Goal: Information Seeking & Learning: Learn about a topic

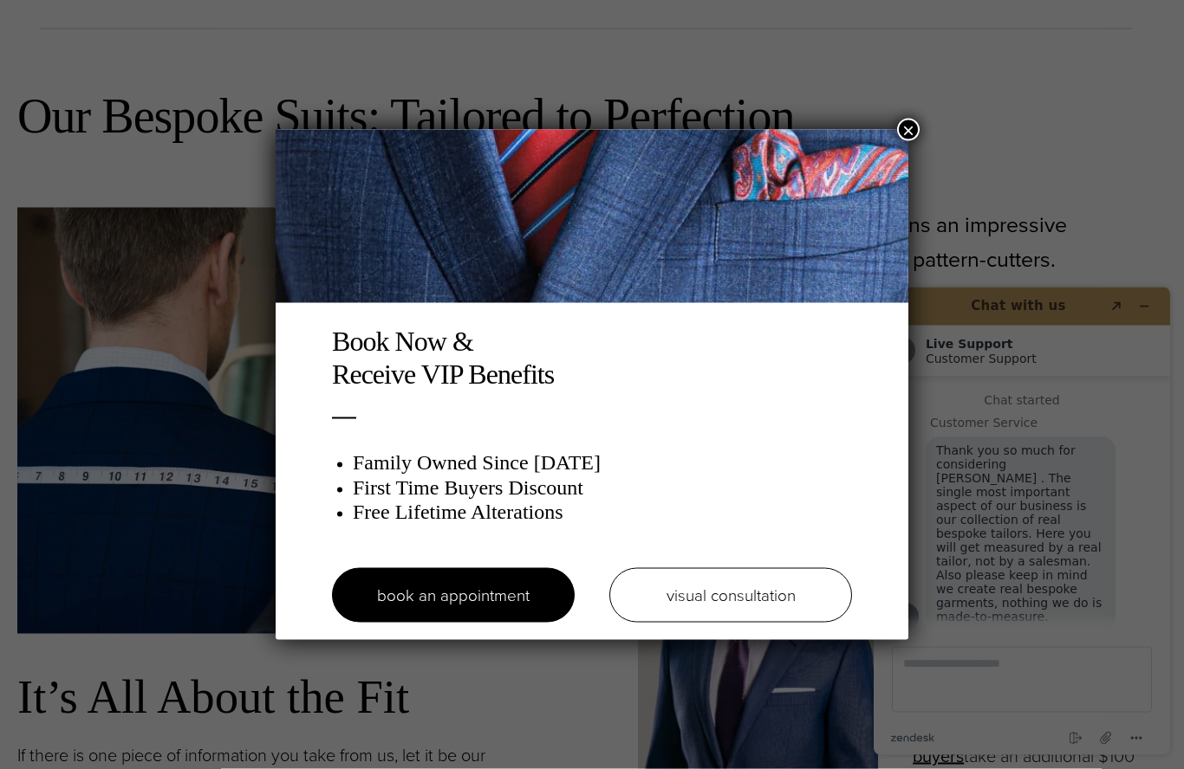
scroll to position [1013, 0]
click at [912, 128] on button "×" at bounding box center [908, 130] width 23 height 23
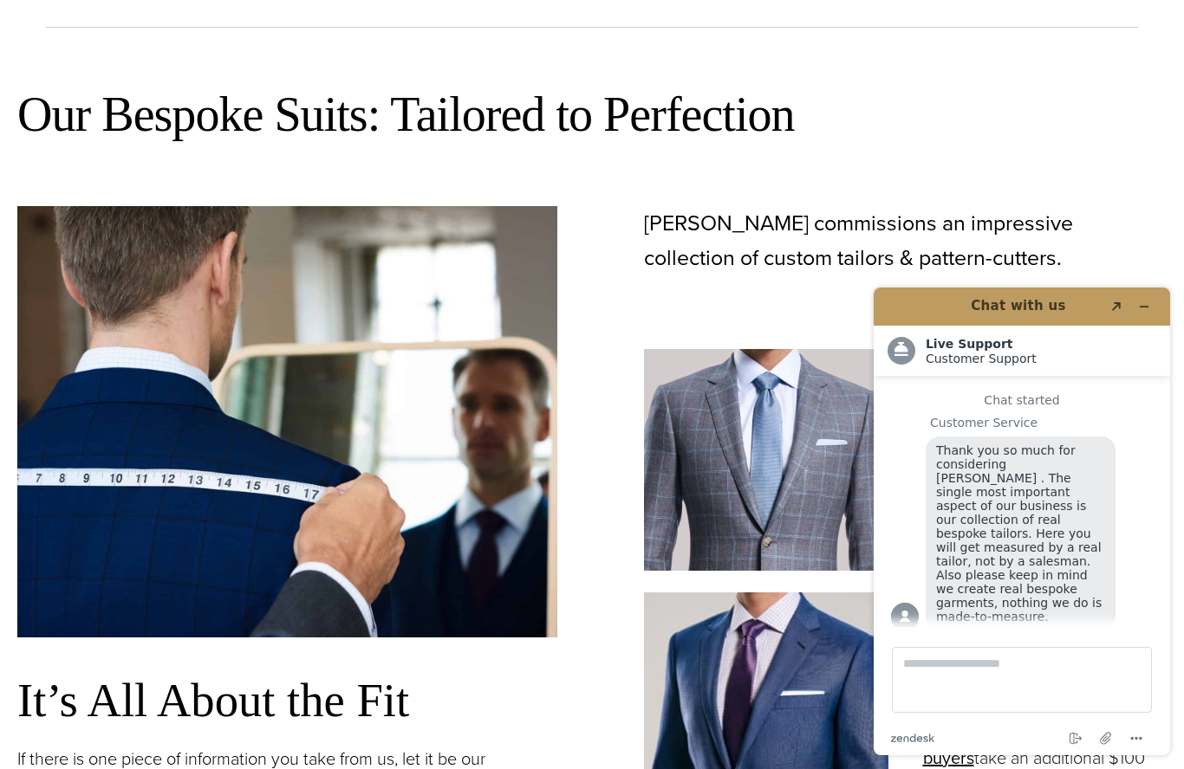
click at [1034, 301] on h1 "Chat with us" at bounding box center [1018, 306] width 168 height 20
click at [1155, 309] on button "Minimize widget" at bounding box center [1144, 307] width 28 height 24
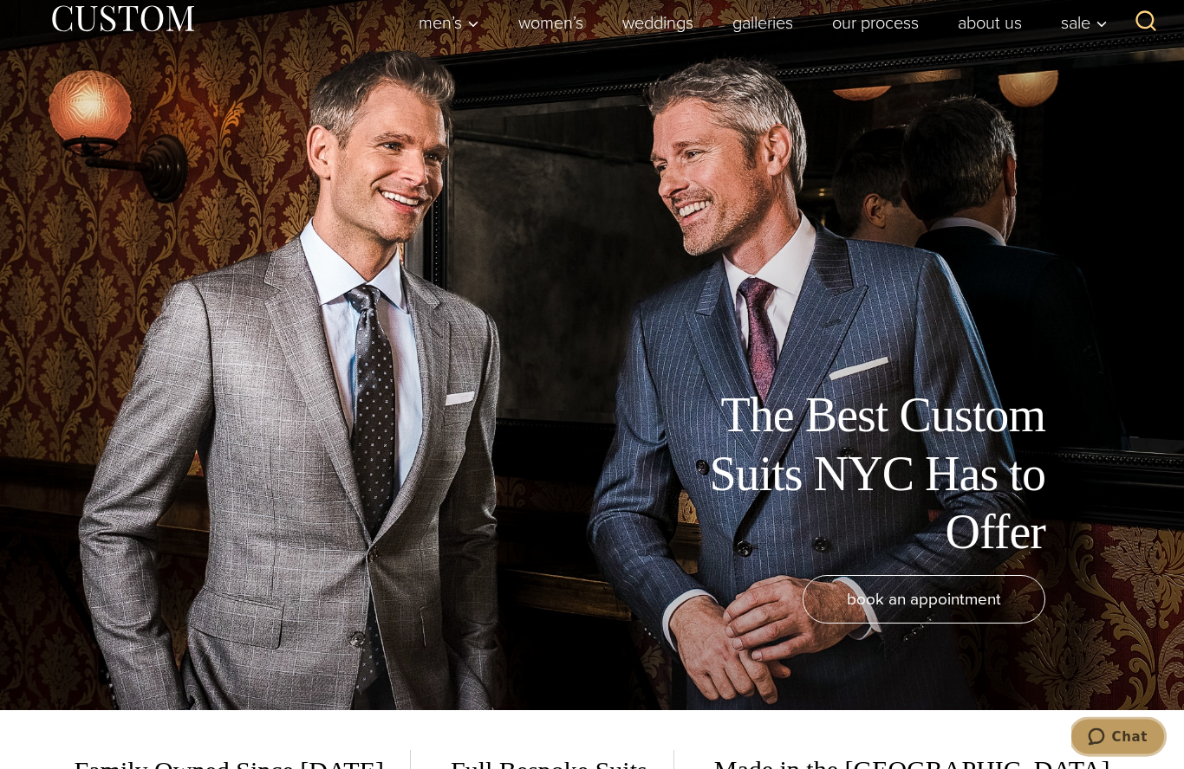
scroll to position [0, 0]
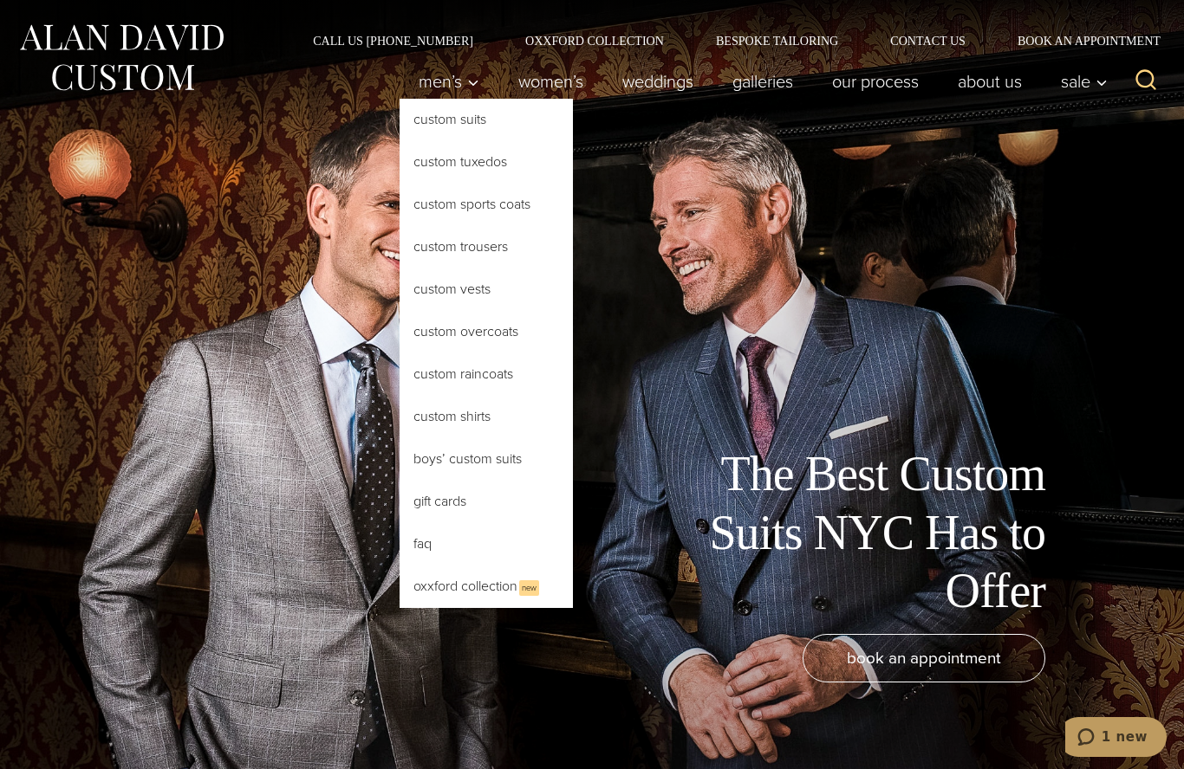
click at [471, 160] on link "Custom Tuxedos" at bounding box center [485, 162] width 173 height 42
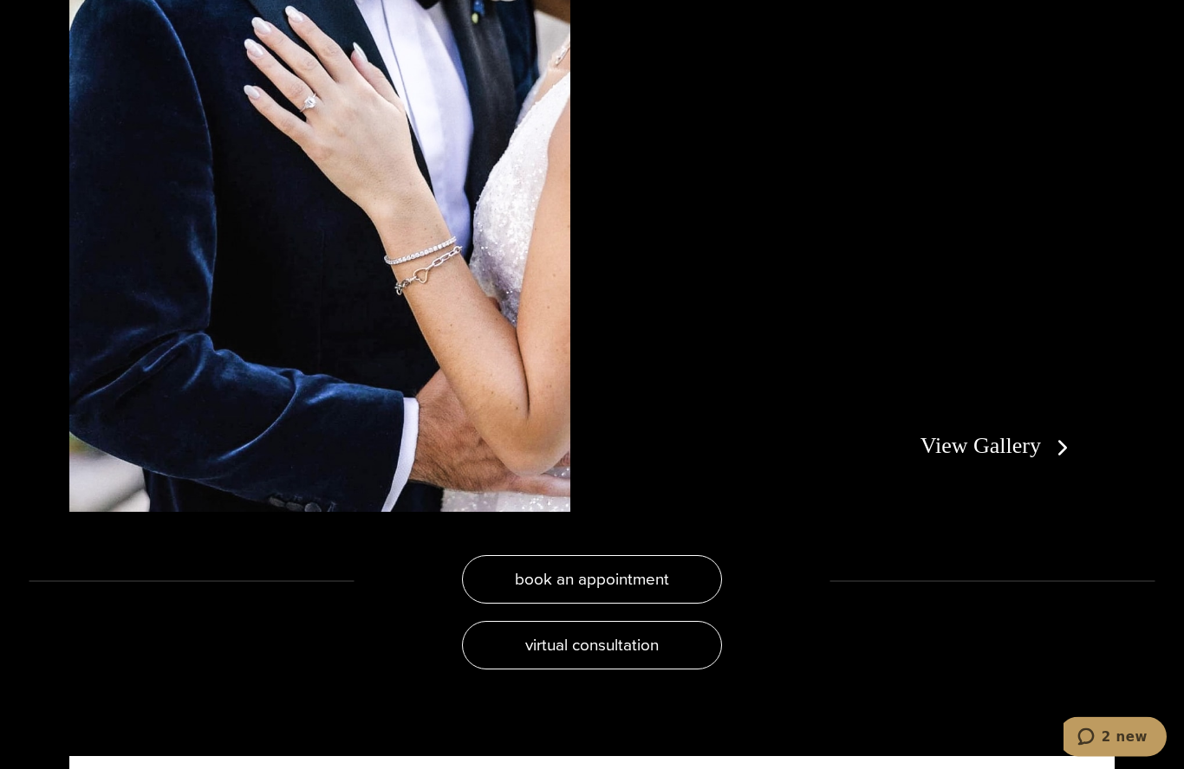
scroll to position [3377, 0]
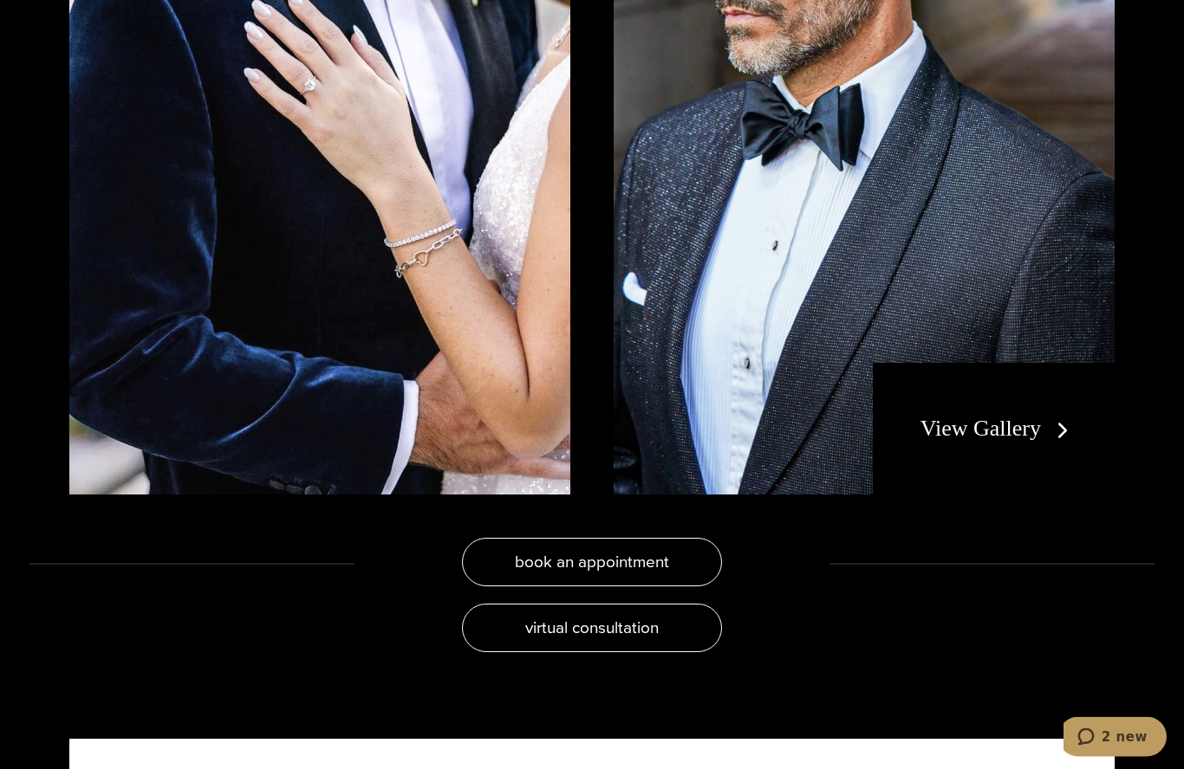
click at [1043, 442] on link "View Gallery" at bounding box center [997, 429] width 155 height 25
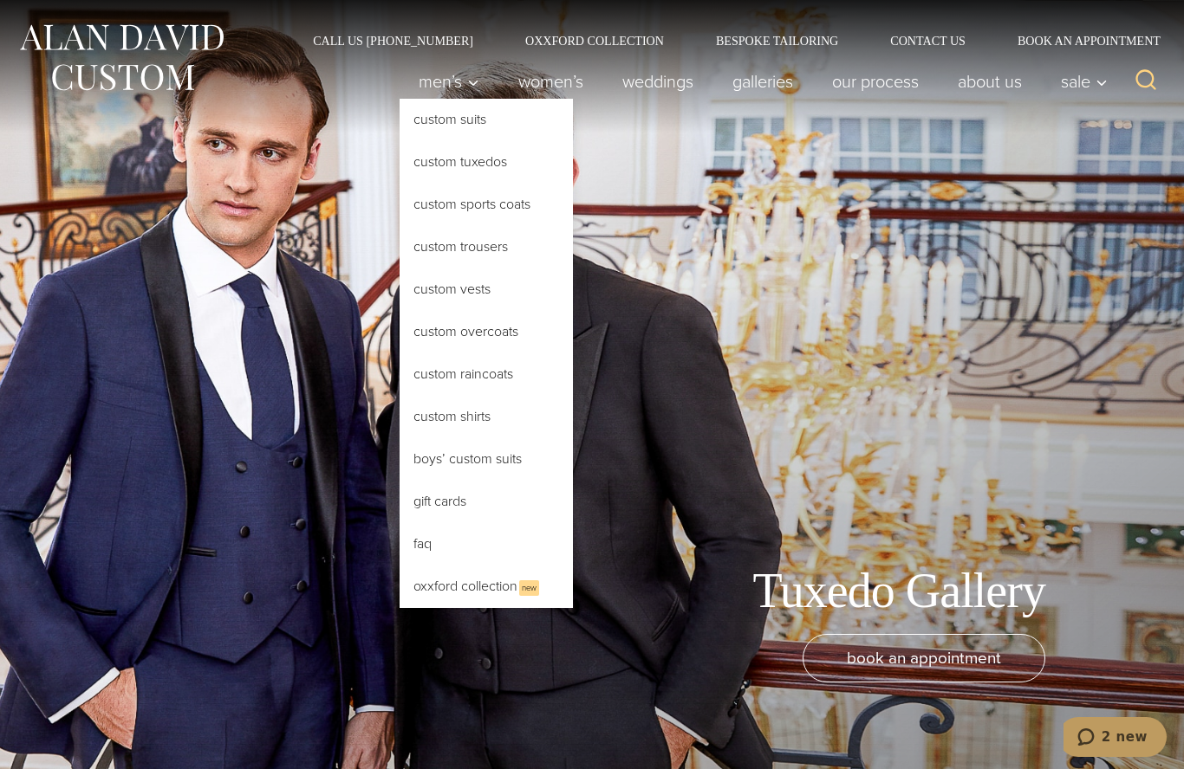
click at [425, 122] on link "Custom Suits" at bounding box center [485, 120] width 173 height 42
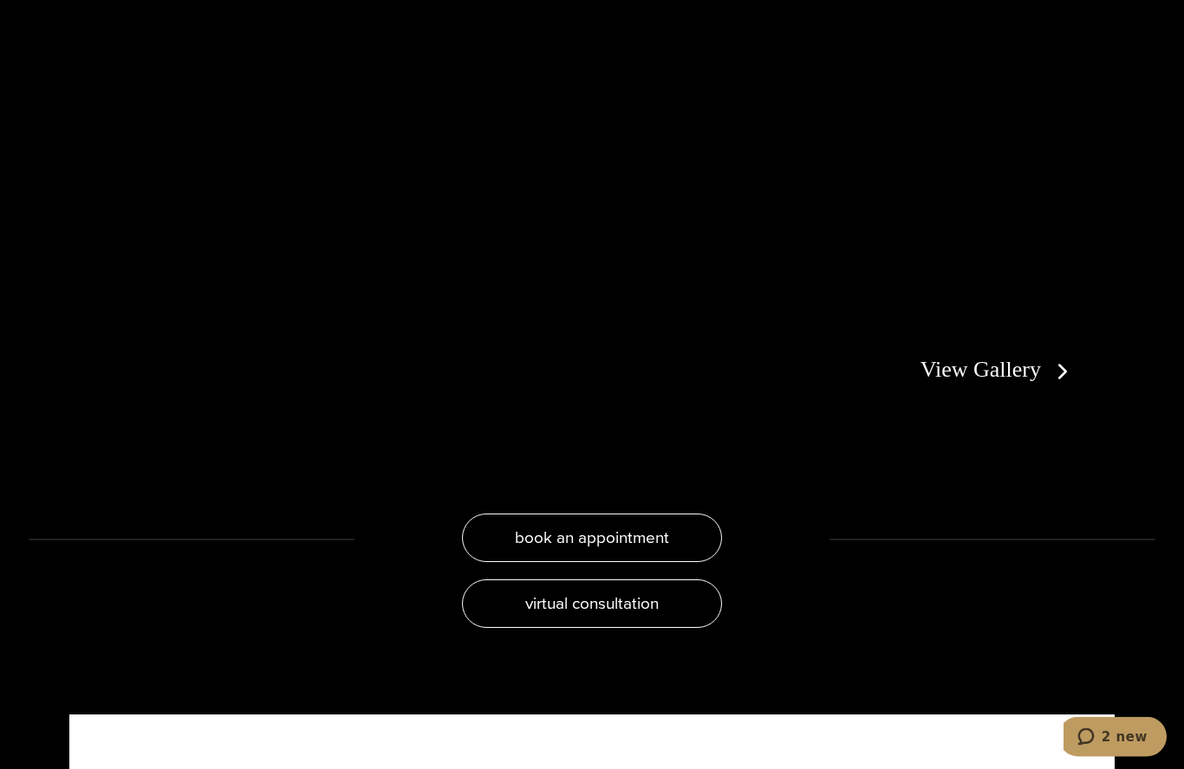
scroll to position [3319, 0]
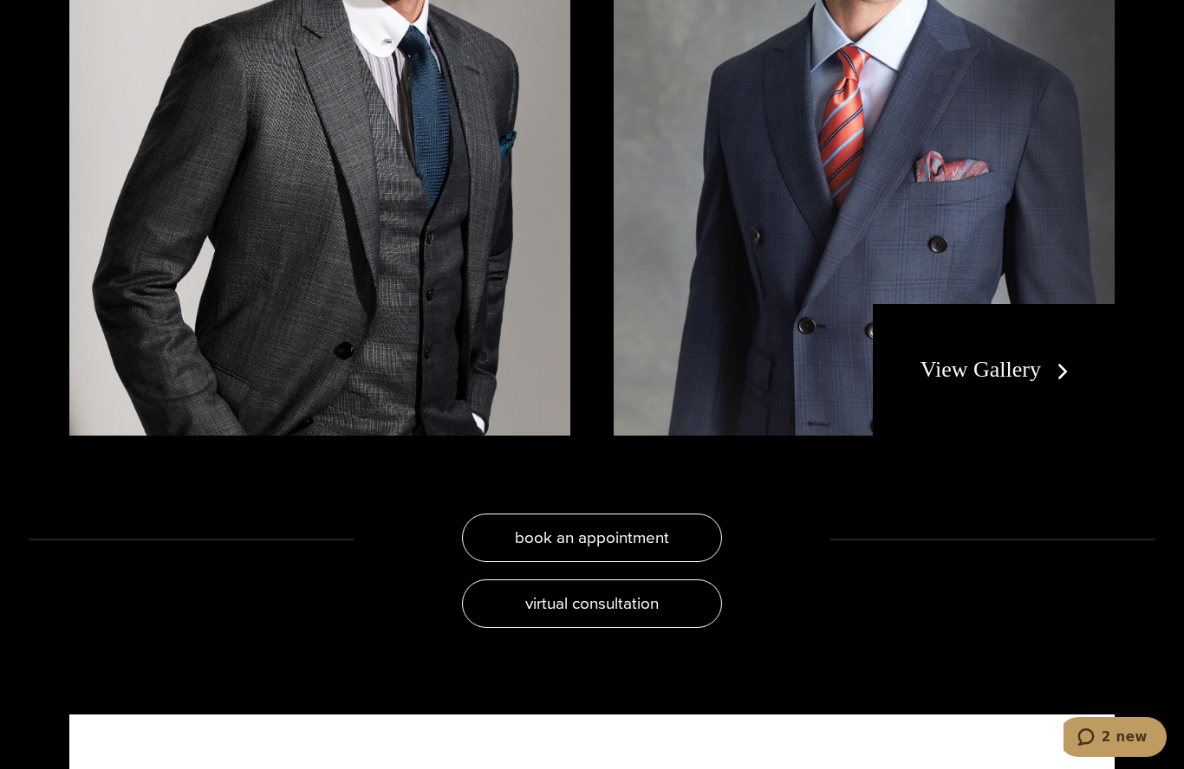
click at [1044, 382] on link "View Gallery" at bounding box center [997, 369] width 155 height 25
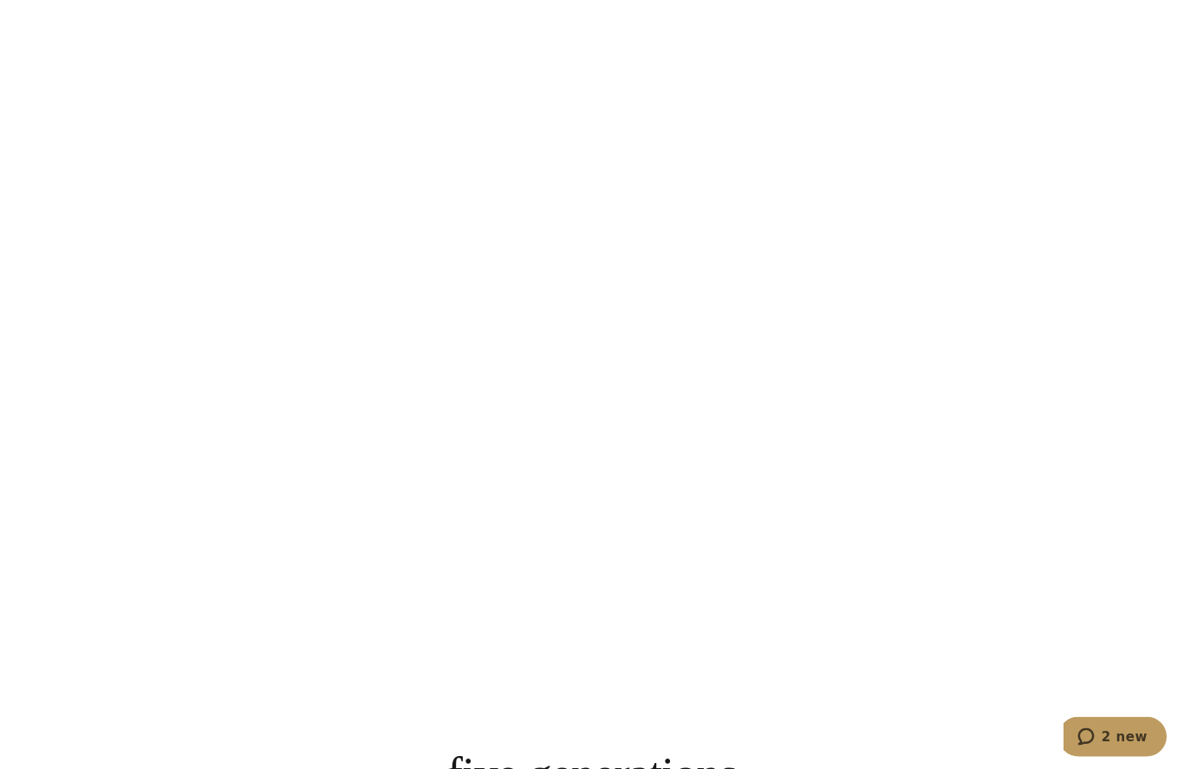
scroll to position [3294, 0]
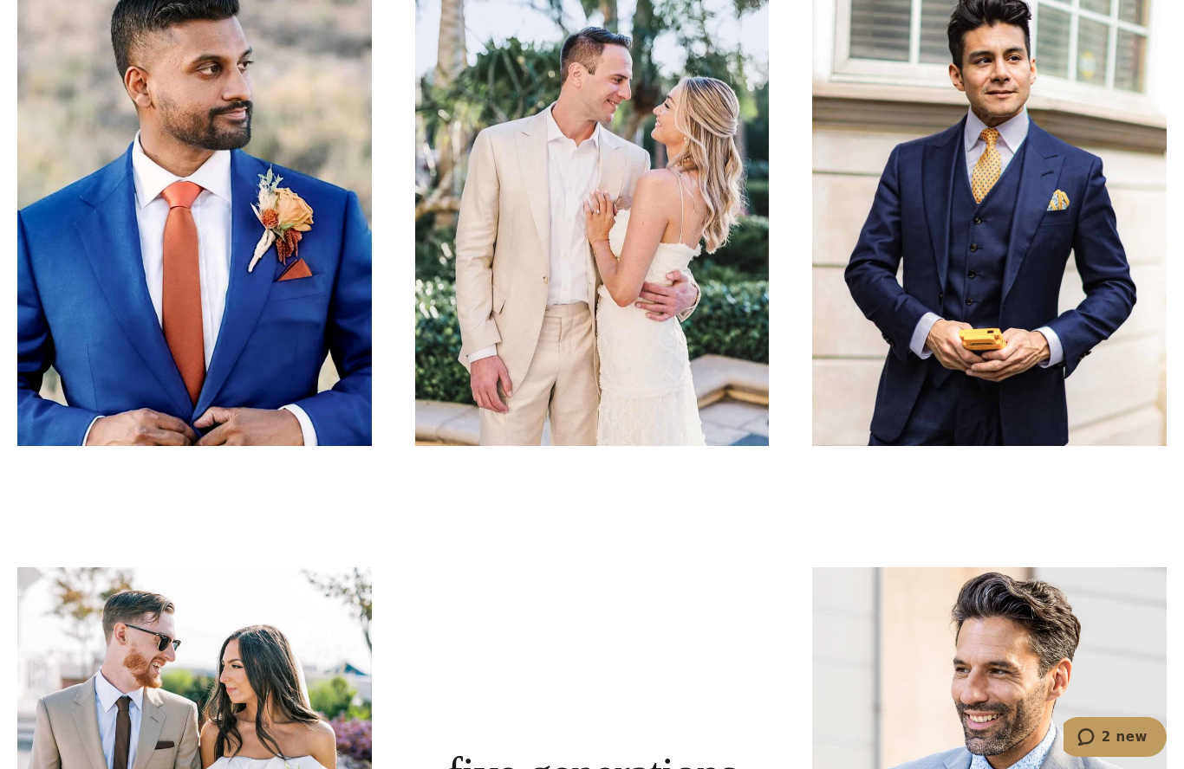
click at [1100, 421] on link at bounding box center [989, 210] width 354 height 472
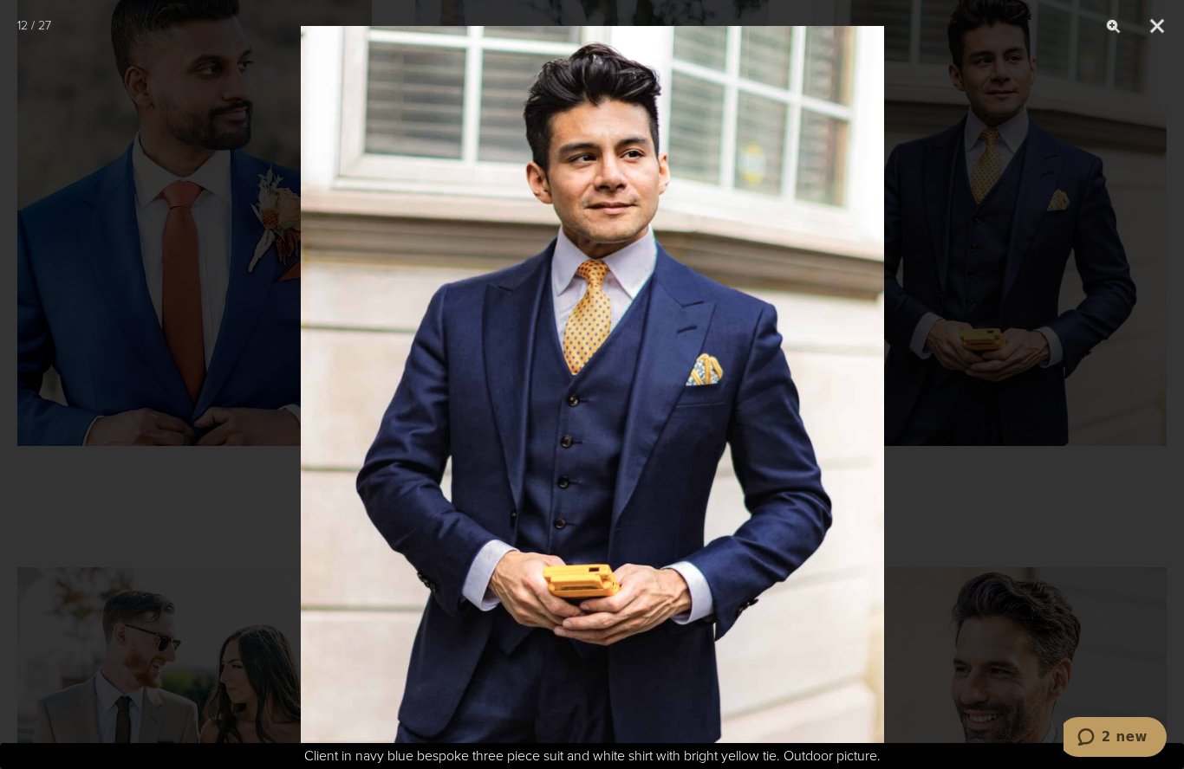
click at [1165, 32] on button "Close" at bounding box center [1156, 26] width 43 height 52
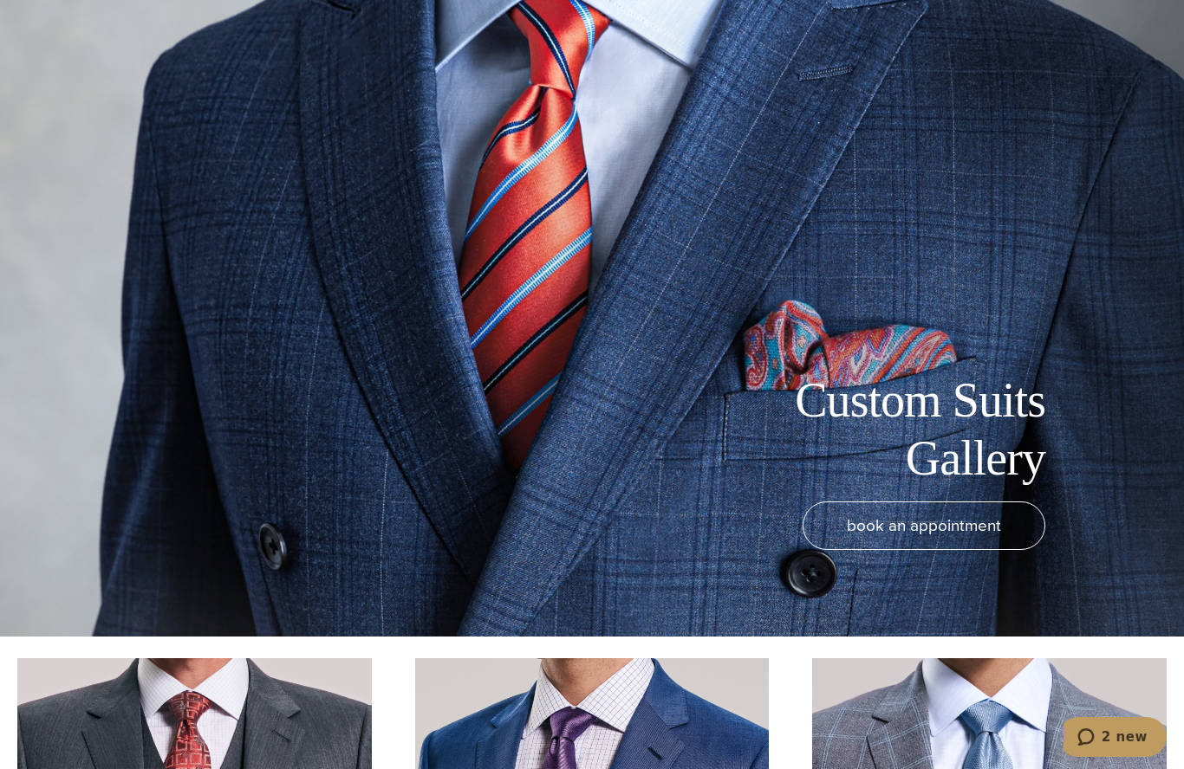
scroll to position [0, 0]
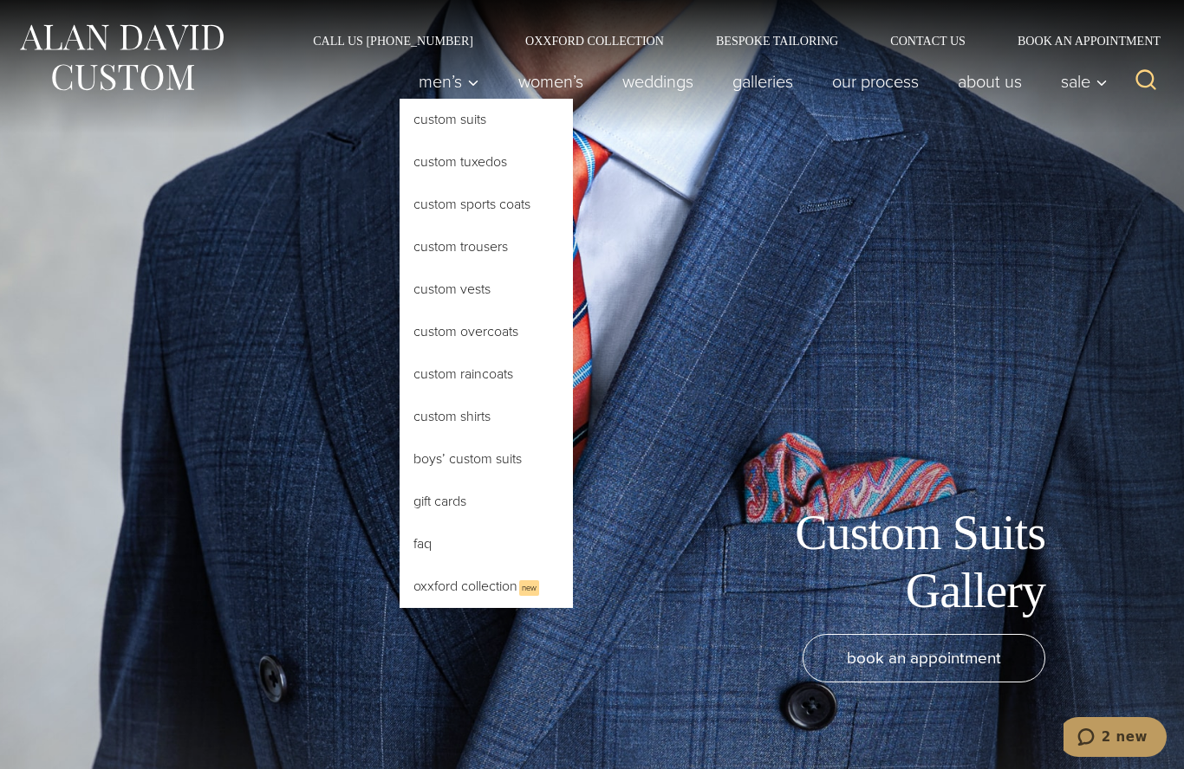
click at [473, 586] on link "Oxxford Collection New" at bounding box center [485, 587] width 173 height 42
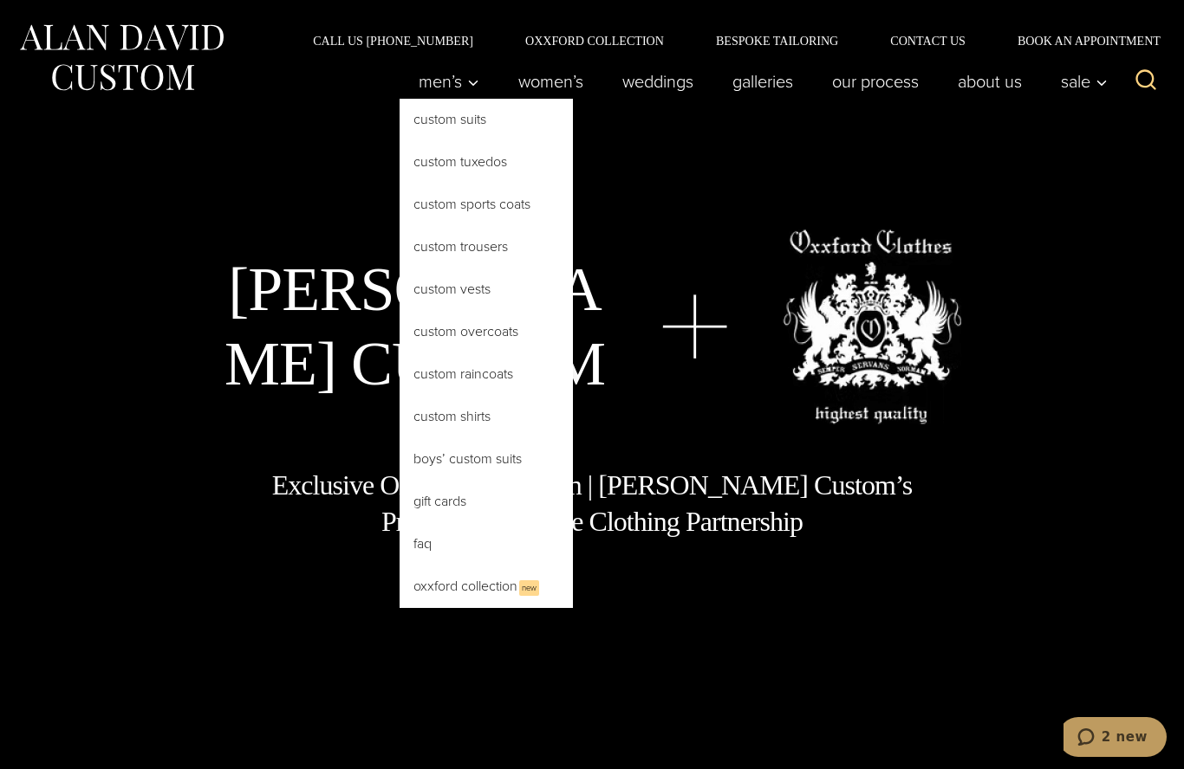
click at [438, 118] on link "Custom Suits" at bounding box center [485, 120] width 173 height 42
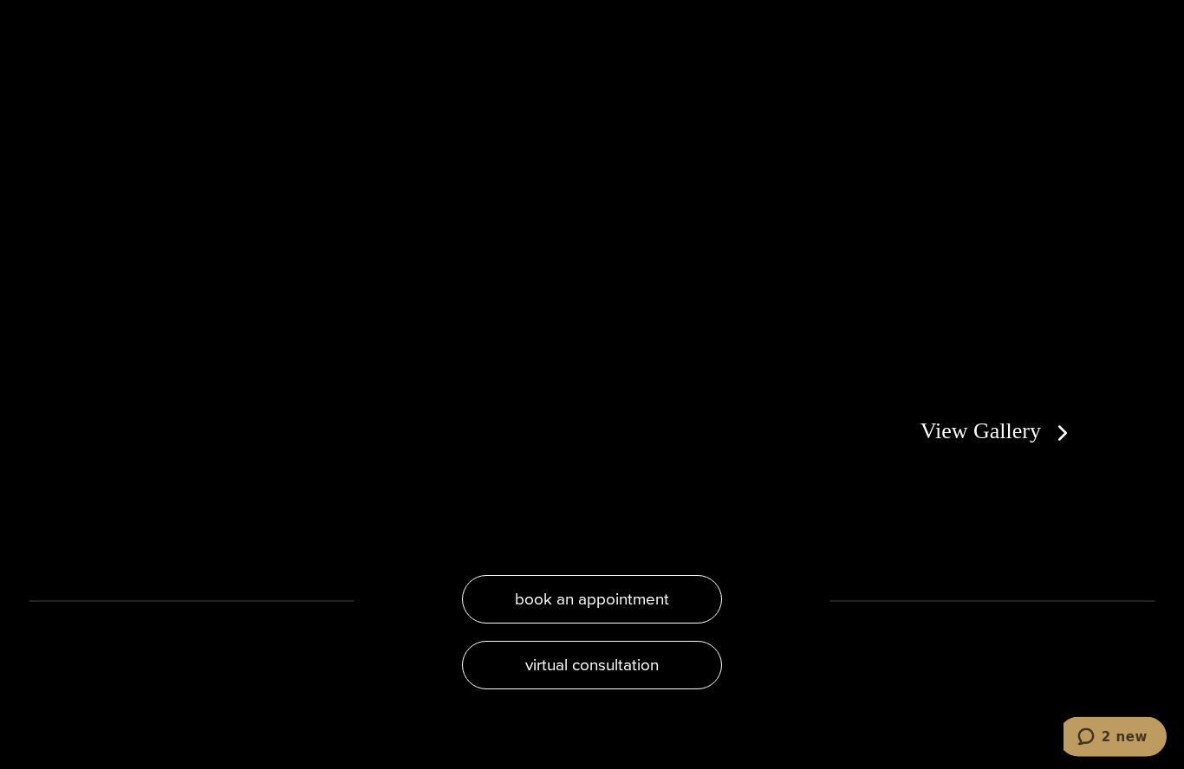
scroll to position [3210, 0]
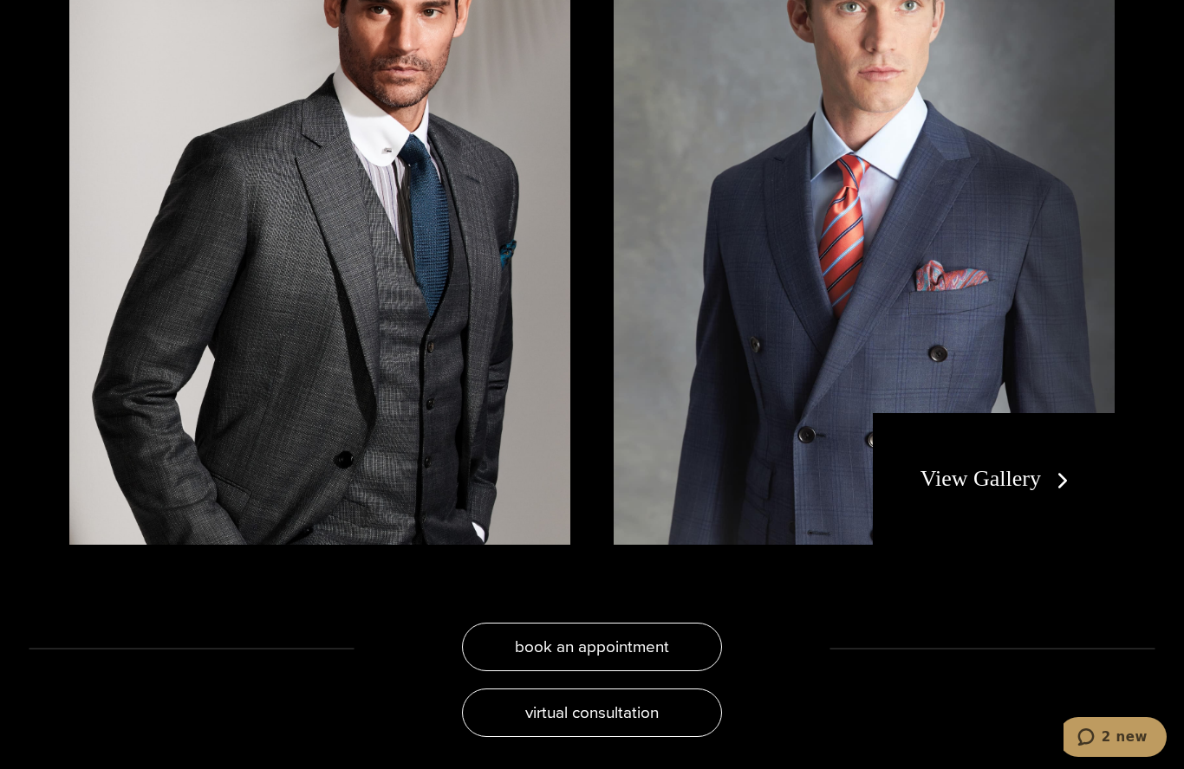
click at [1030, 491] on link "View Gallery" at bounding box center [997, 478] width 155 height 25
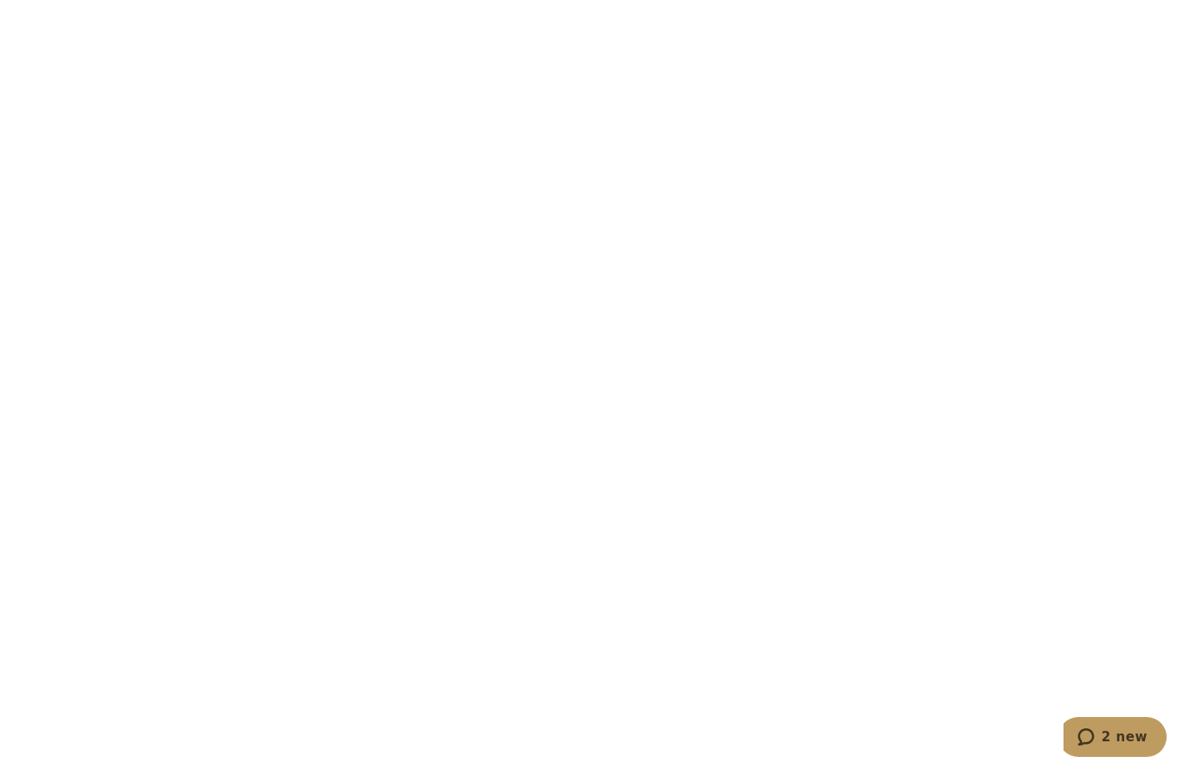
scroll to position [5270, 0]
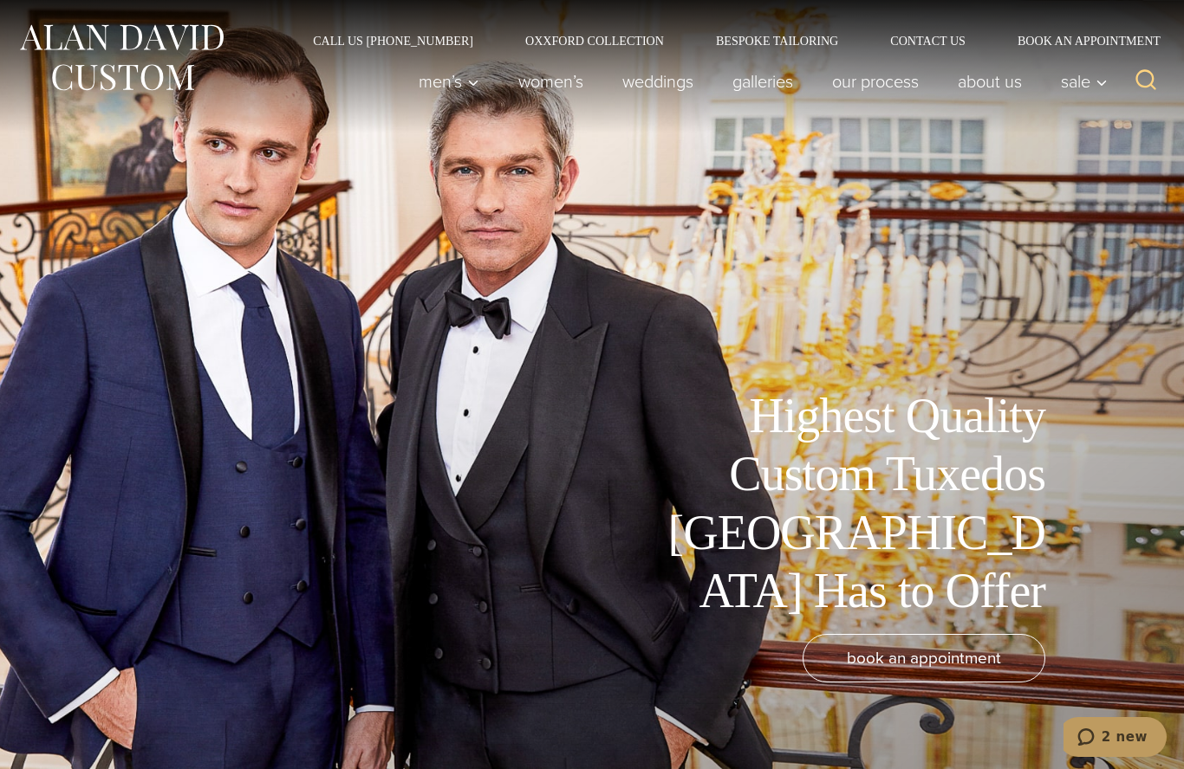
click at [652, 85] on link "weddings" at bounding box center [658, 81] width 110 height 35
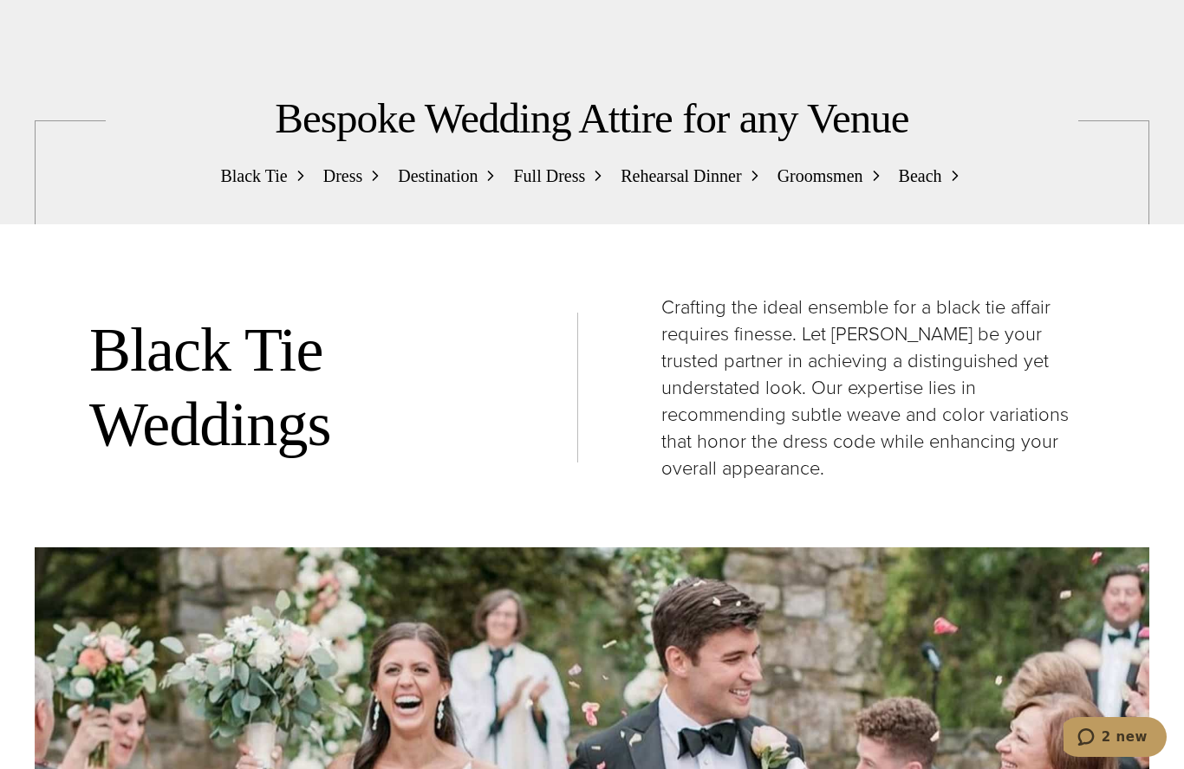
scroll to position [1831, 0]
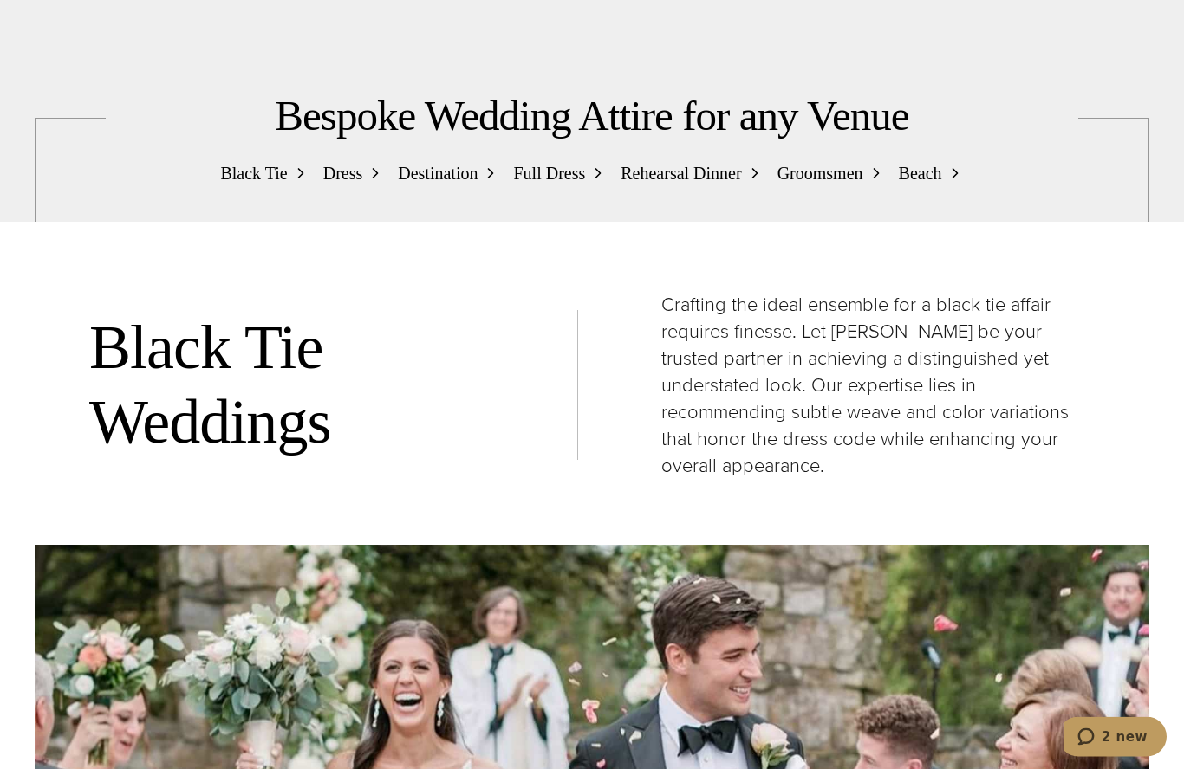
click at [243, 188] on span "Black Tie" at bounding box center [253, 174] width 67 height 28
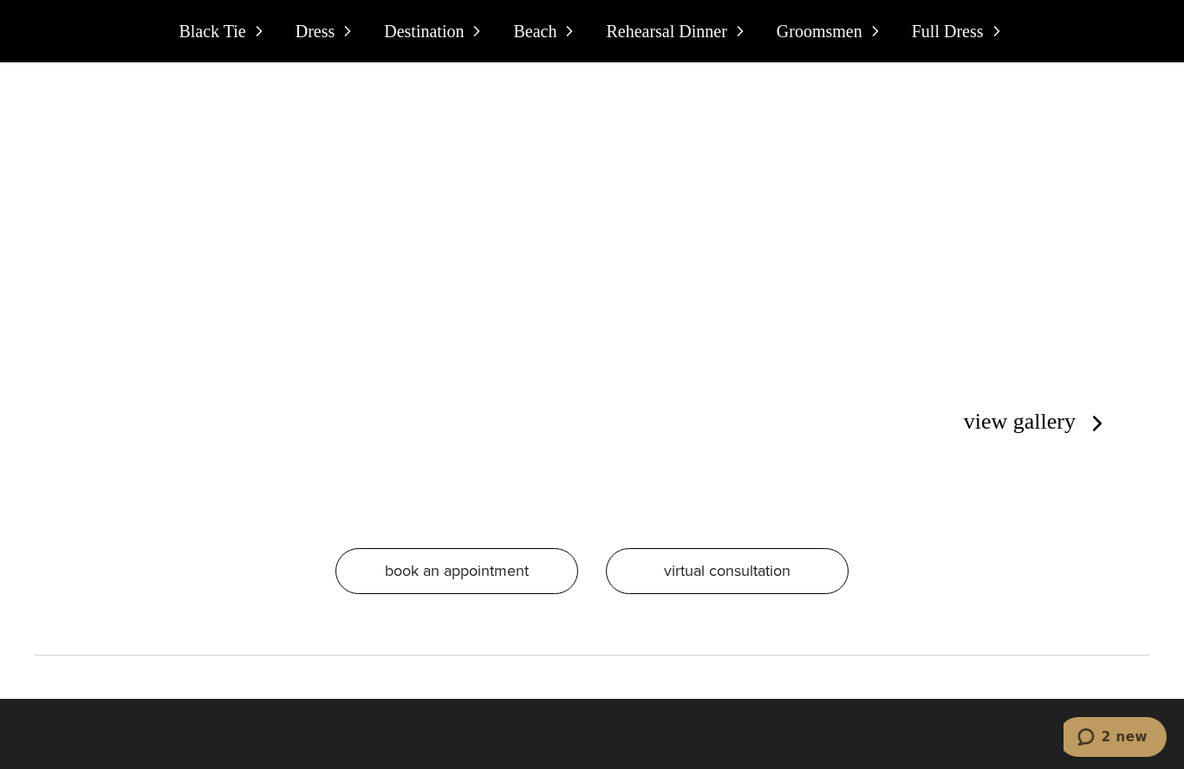
scroll to position [13177, 0]
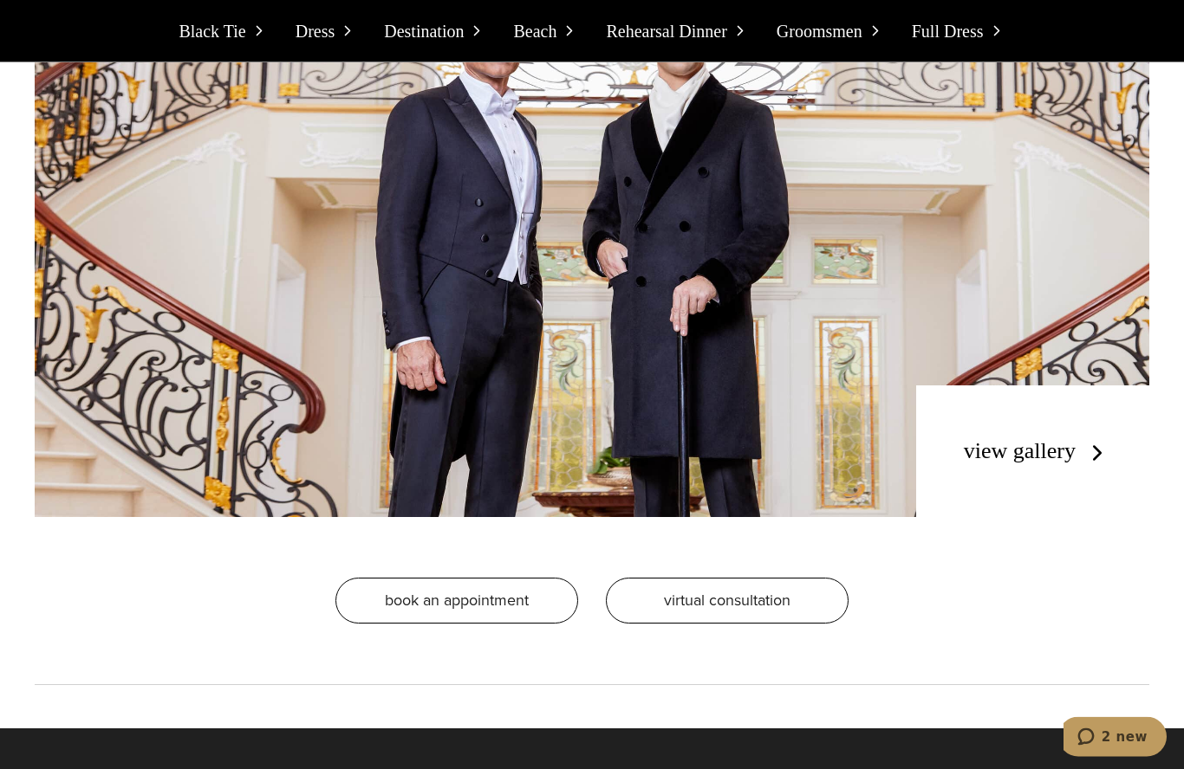
click at [1051, 439] on link "view gallery" at bounding box center [1037, 451] width 146 height 25
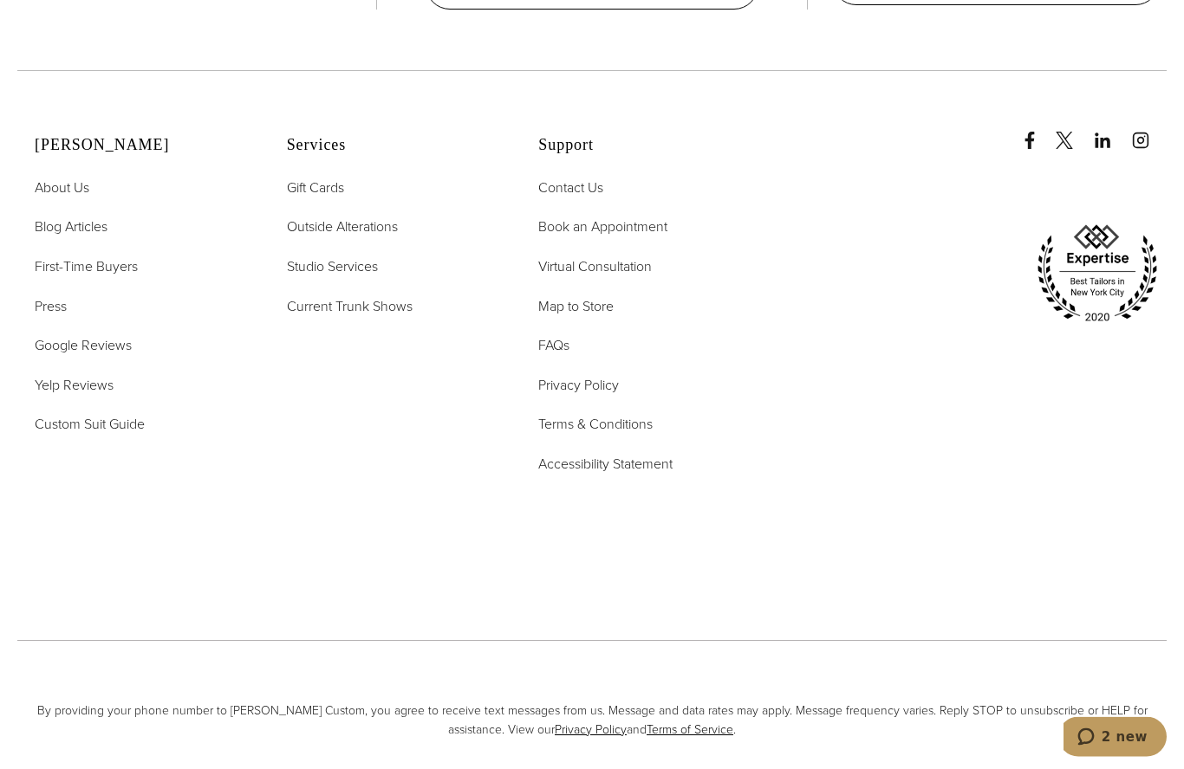
scroll to position [5323, 0]
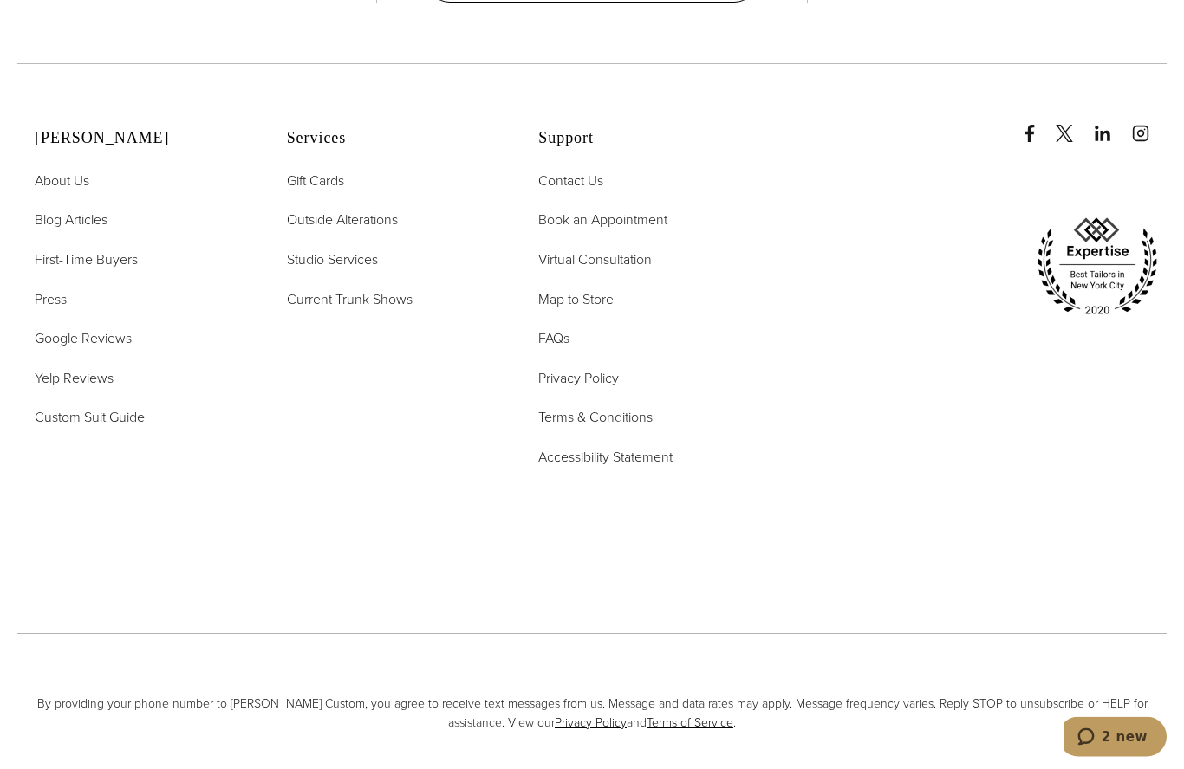
click at [81, 428] on span "Custom Suit Guide" at bounding box center [90, 418] width 110 height 20
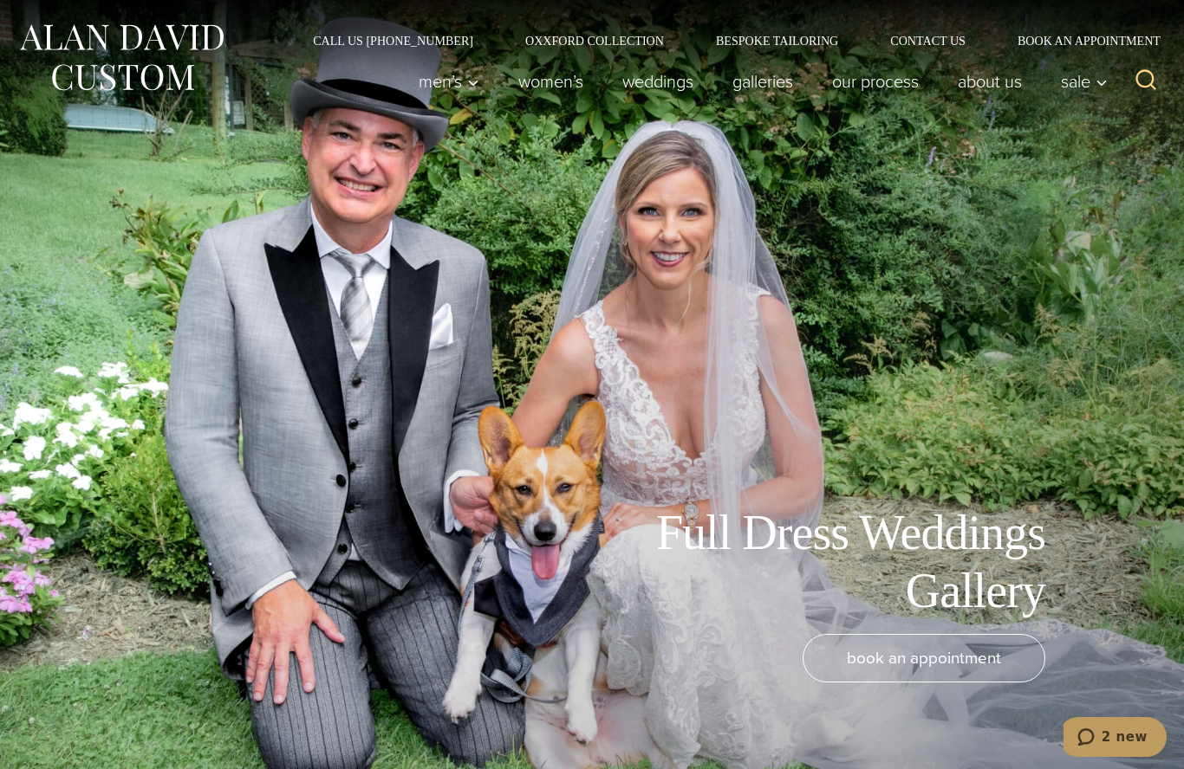
scroll to position [5391, 0]
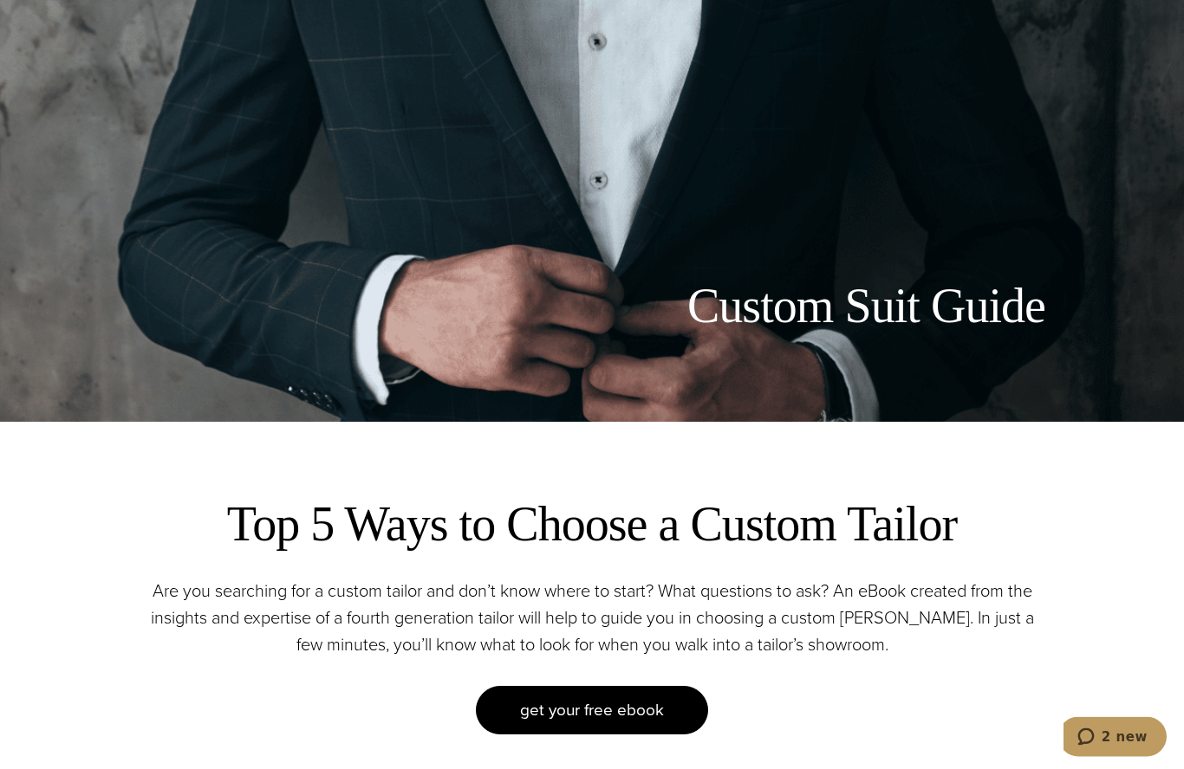
scroll to position [335, 0]
